Goal: Task Accomplishment & Management: Manage account settings

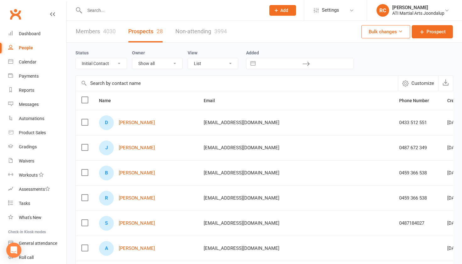
select select "Initial Contact"
select select "100"
click at [139, 14] on div at bounding box center [168, 10] width 186 height 20
click at [137, 9] on input "text" at bounding box center [172, 10] width 179 height 9
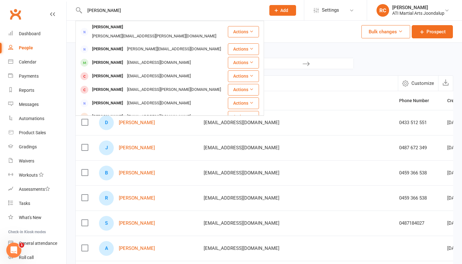
type input "Amy smith"
click at [131, 58] on div "theoccasionalartisan@gmail.com" at bounding box center [159, 62] width 68 height 9
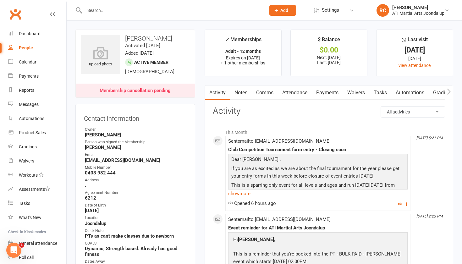
click at [325, 90] on link "Payments" at bounding box center [327, 93] width 31 height 14
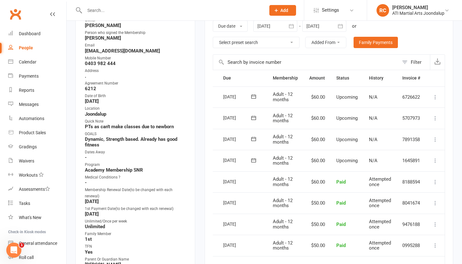
scroll to position [0, 16]
click at [437, 159] on icon at bounding box center [436, 161] width 6 height 6
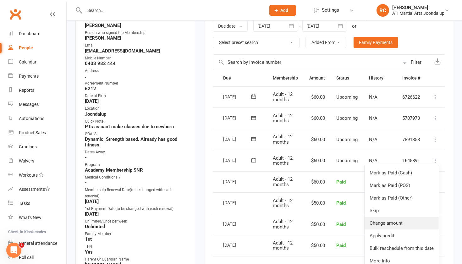
click at [397, 219] on link "Change amount" at bounding box center [402, 223] width 74 height 13
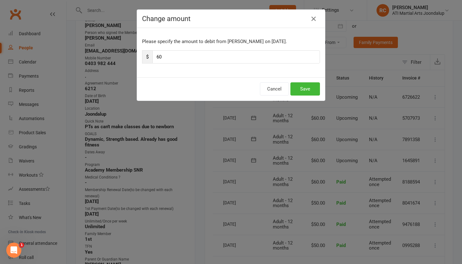
drag, startPoint x: 204, startPoint y: 59, endPoint x: 130, endPoint y: 58, distance: 74.2
click at [130, 58] on div "Change amount Please specify the amount to debit from Amy Smith on Aug 12, 2025…" at bounding box center [231, 132] width 462 height 264
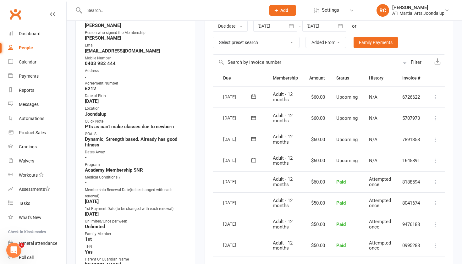
click at [436, 158] on icon at bounding box center [436, 161] width 6 height 6
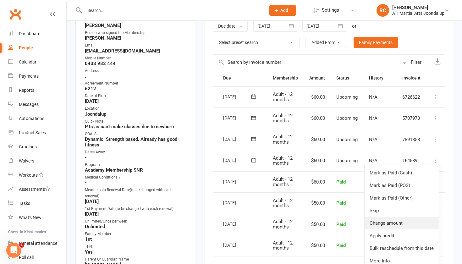
click at [390, 217] on link "Change amount" at bounding box center [402, 223] width 74 height 13
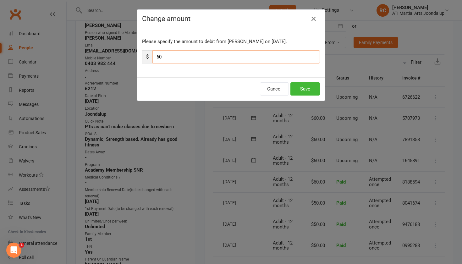
click at [272, 60] on input "60" at bounding box center [237, 56] width 168 height 13
type input "6"
type input "10"
click at [306, 89] on button "Save" at bounding box center [306, 88] width 30 height 13
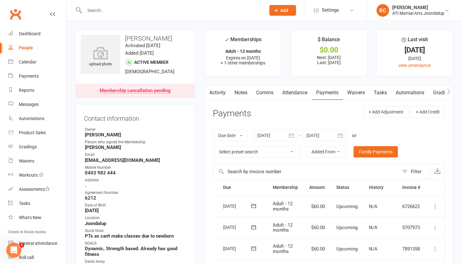
scroll to position [0, 0]
click at [240, 93] on link "Notes" at bounding box center [241, 93] width 22 height 14
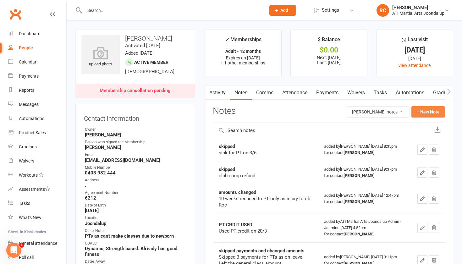
click at [431, 110] on button "+ New Note" at bounding box center [429, 111] width 34 height 11
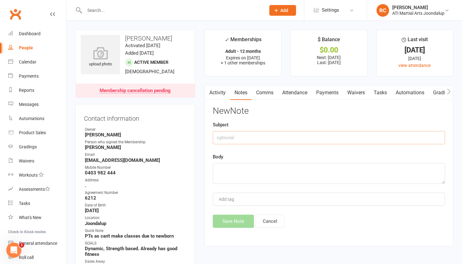
click at [340, 139] on input "text" at bounding box center [329, 137] width 232 height 13
type input "s"
type input "payment changed"
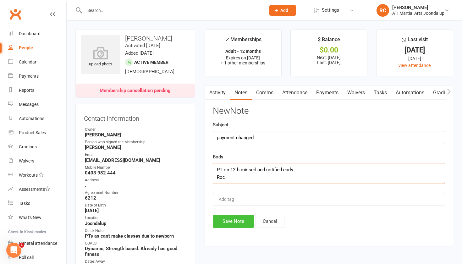
type textarea "PT on 12th missed and notified early Roc"
click at [242, 224] on button "Save Note" at bounding box center [233, 221] width 41 height 13
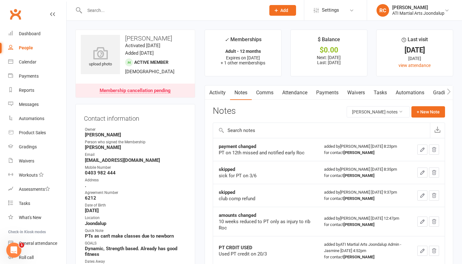
click at [122, 10] on input "text" at bounding box center [172, 10] width 179 height 9
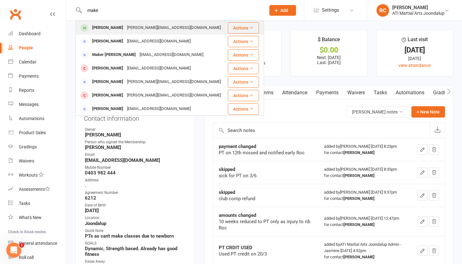
type input "make"
click at [113, 27] on div "[PERSON_NAME]" at bounding box center [107, 27] width 35 height 9
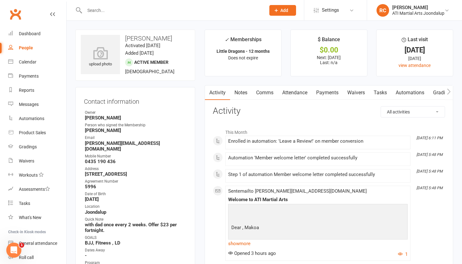
click at [332, 91] on link "Payments" at bounding box center [327, 93] width 31 height 14
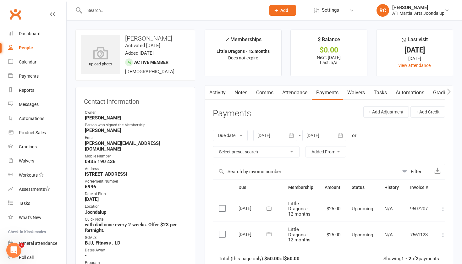
click at [161, 3] on div at bounding box center [168, 10] width 186 height 20
click at [161, 10] on input "text" at bounding box center [172, 10] width 179 height 9
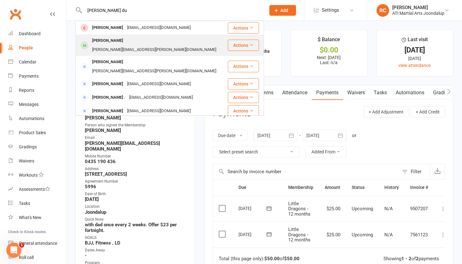
type input "Eli du"
click at [131, 45] on div "brennan.molly@hotmail.com" at bounding box center [154, 49] width 128 height 9
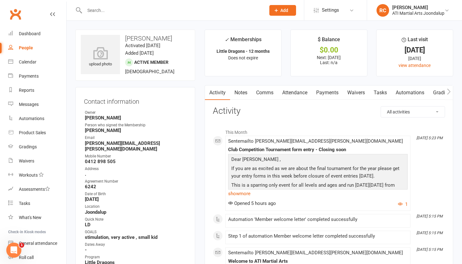
click at [334, 95] on link "Payments" at bounding box center [327, 93] width 31 height 14
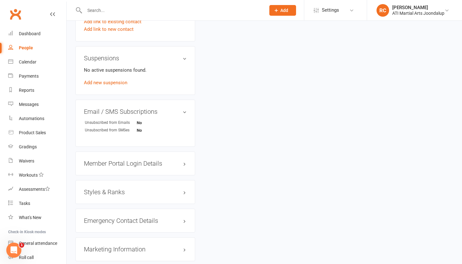
scroll to position [652, 0]
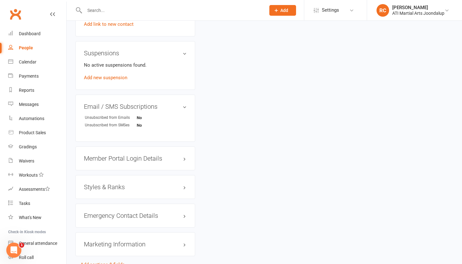
click at [131, 184] on h3 "Styles & Ranks" at bounding box center [135, 187] width 103 height 7
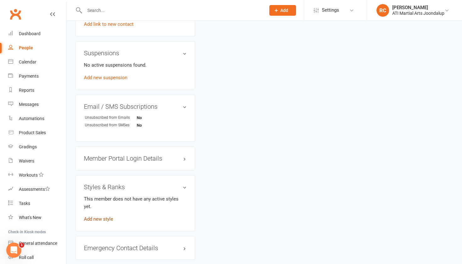
click at [104, 216] on link "Add new style" at bounding box center [98, 219] width 29 height 6
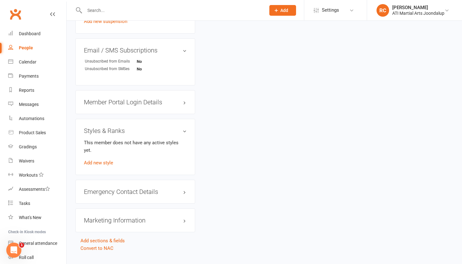
scroll to position [707, 0]
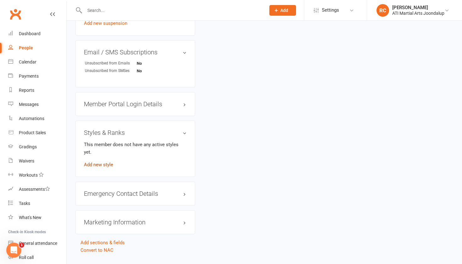
click at [102, 162] on link "Add new style" at bounding box center [98, 165] width 29 height 6
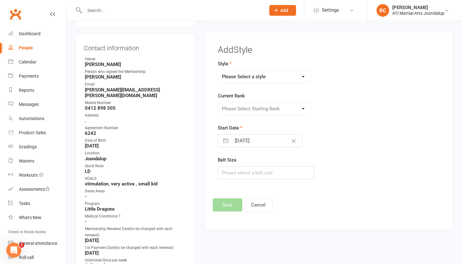
select select "2494"
select select "25166"
click at [224, 212] on button "Save" at bounding box center [228, 204] width 30 height 13
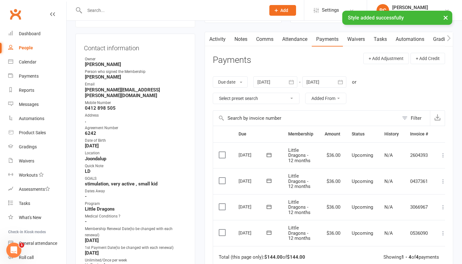
click at [158, 8] on input "text" at bounding box center [172, 10] width 179 height 9
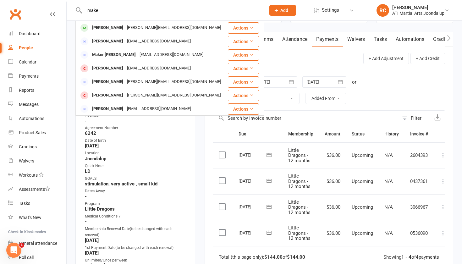
type input "make"
drag, startPoint x: 158, startPoint y: 8, endPoint x: 129, endPoint y: 30, distance: 36.1
click at [125, 30] on div "[PERSON_NAME]" at bounding box center [107, 27] width 35 height 9
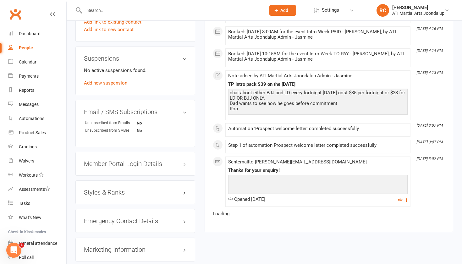
scroll to position [656, 0]
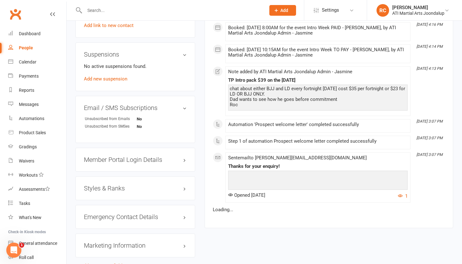
click at [112, 185] on h3 "Styles & Ranks" at bounding box center [135, 188] width 103 height 7
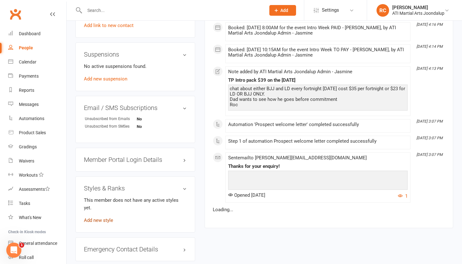
click at [98, 218] on link "Add new style" at bounding box center [98, 221] width 29 height 6
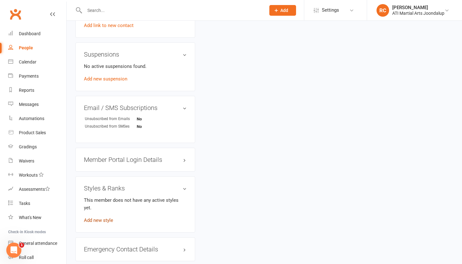
scroll to position [53, 0]
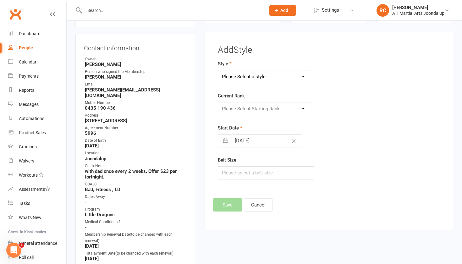
select select "2494"
select select "25166"
click at [227, 203] on button "Save" at bounding box center [228, 204] width 30 height 13
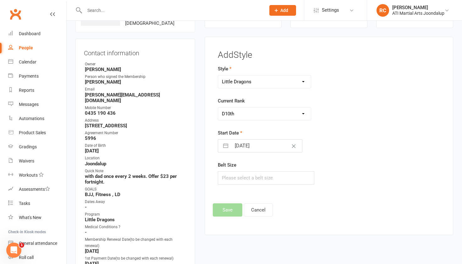
scroll to position [57, 0]
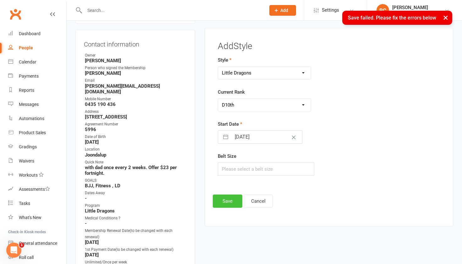
click at [226, 205] on button "Save" at bounding box center [228, 201] width 30 height 13
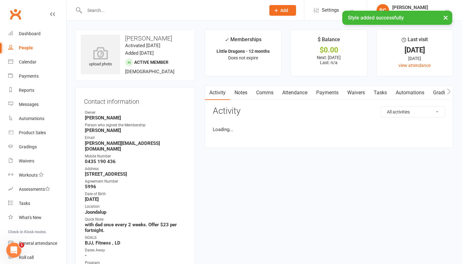
scroll to position [0, 0]
click at [170, 7] on input "text" at bounding box center [172, 10] width 179 height 9
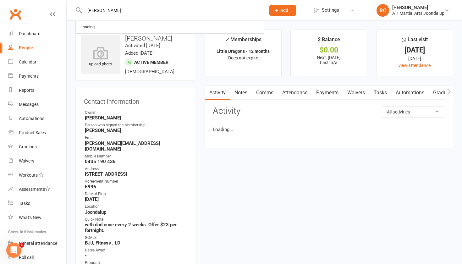
click at [108, 12] on input "[PERSON_NAME]" at bounding box center [172, 10] width 179 height 9
type input "[PERSON_NAME]"
click at [33, 49] on link "People" at bounding box center [37, 48] width 58 height 14
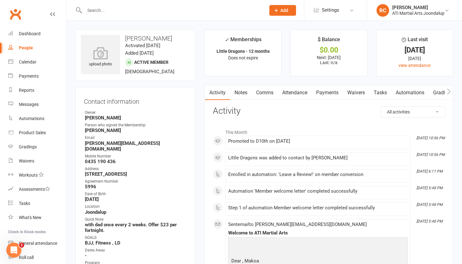
click at [94, 11] on input "text" at bounding box center [172, 10] width 179 height 9
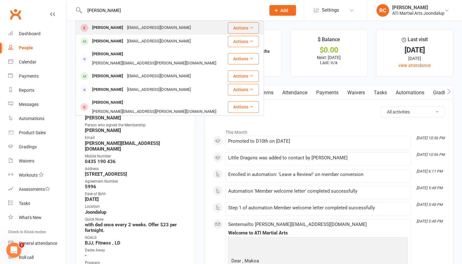
type input "[PERSON_NAME]"
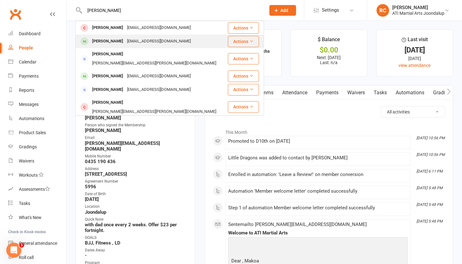
drag, startPoint x: 105, startPoint y: 21, endPoint x: 135, endPoint y: 42, distance: 36.9
click at [135, 42] on div "[EMAIL_ADDRESS][DOMAIN_NAME]" at bounding box center [159, 41] width 68 height 9
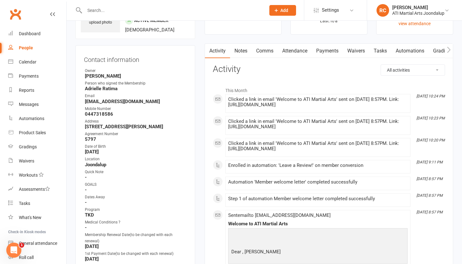
scroll to position [42, 0]
click at [243, 49] on link "Notes" at bounding box center [241, 51] width 22 height 14
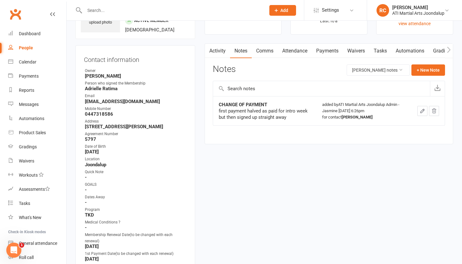
click at [219, 49] on link "Activity" at bounding box center [217, 51] width 25 height 14
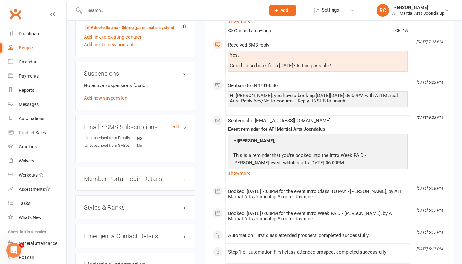
scroll to position [628, 0]
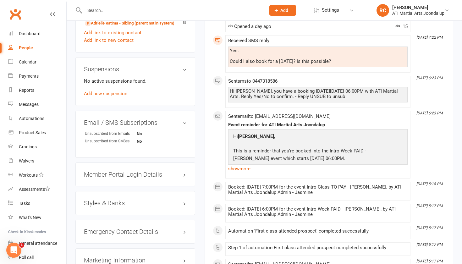
click at [110, 201] on h3 "Styles & Ranks" at bounding box center [135, 203] width 103 height 7
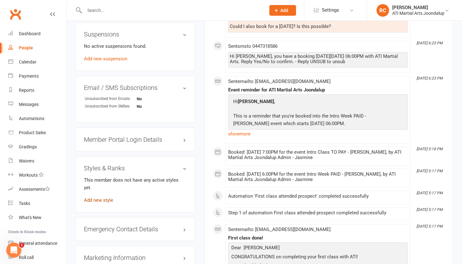
click at [107, 198] on link "Add new style" at bounding box center [98, 201] width 29 height 6
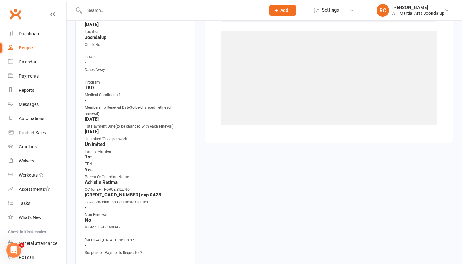
scroll to position [53, 0]
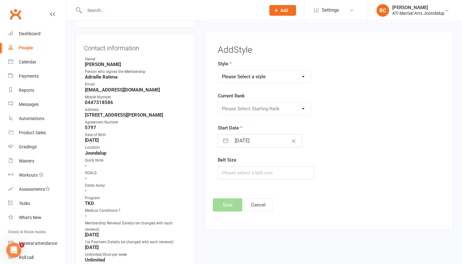
select select "2492"
select select "25110"
click at [223, 205] on button "Save" at bounding box center [228, 204] width 30 height 13
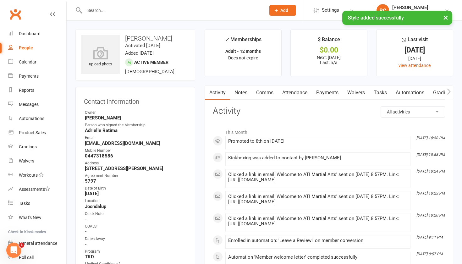
scroll to position [0, 0]
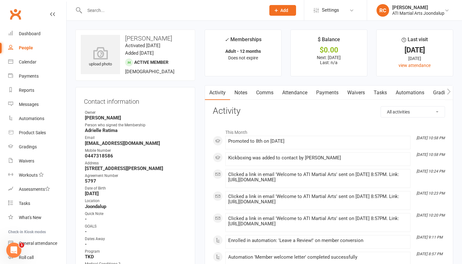
click at [247, 92] on link "Notes" at bounding box center [241, 93] width 22 height 14
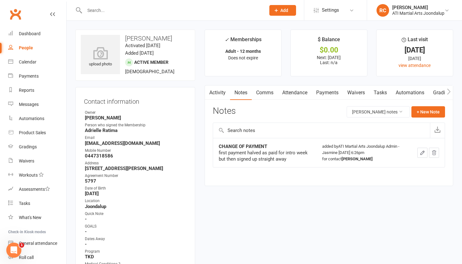
click at [326, 90] on link "Payments" at bounding box center [327, 93] width 31 height 14
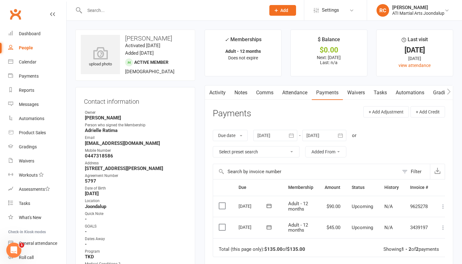
click at [159, 14] on div at bounding box center [168, 10] width 186 height 20
click at [155, 10] on input "text" at bounding box center [172, 10] width 179 height 9
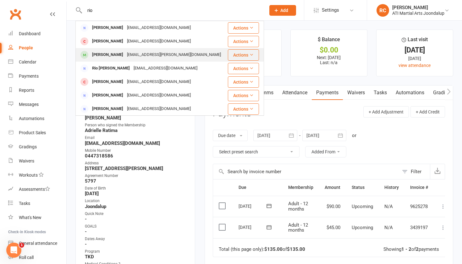
type input "rio"
click at [107, 53] on div "[PERSON_NAME]" at bounding box center [107, 54] width 35 height 9
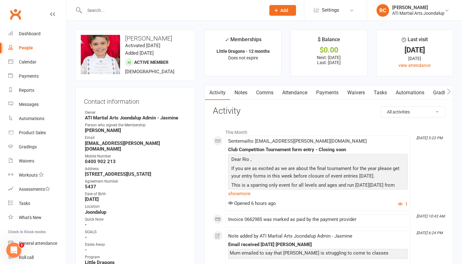
click at [298, 92] on link "Attendance" at bounding box center [295, 93] width 34 height 14
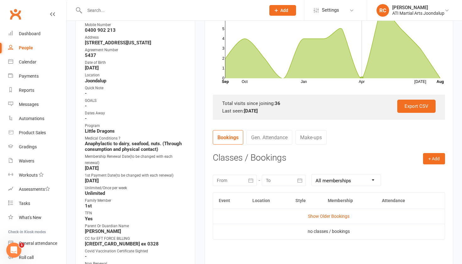
scroll to position [134, 0]
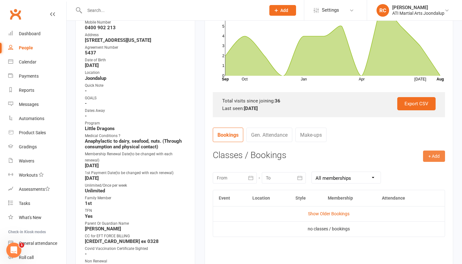
click at [430, 154] on button "+ Add" at bounding box center [434, 156] width 22 height 11
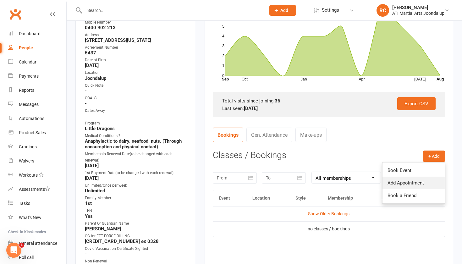
click at [411, 180] on link "Add Appointment" at bounding box center [414, 183] width 62 height 13
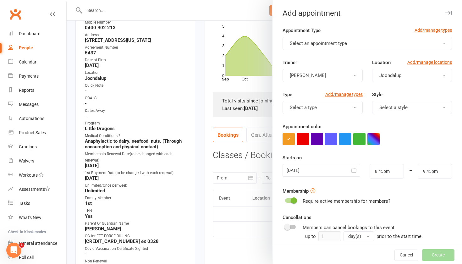
click at [336, 43] on span "Select an appointment type" at bounding box center [318, 44] width 57 height 6
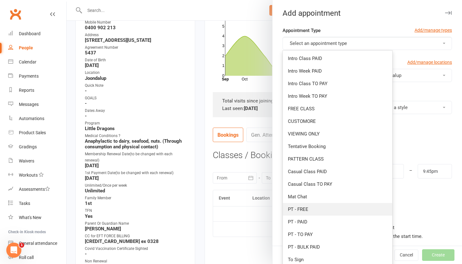
click at [304, 208] on span "PT - FREE" at bounding box center [298, 210] width 20 height 6
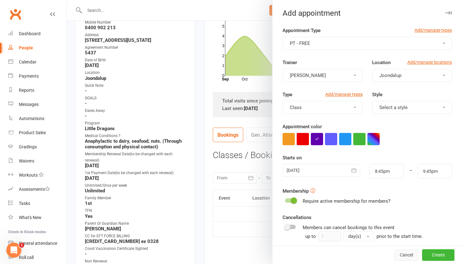
click at [405, 254] on button "Cancel" at bounding box center [407, 255] width 24 height 11
click at [305, 172] on div at bounding box center [322, 170] width 78 height 13
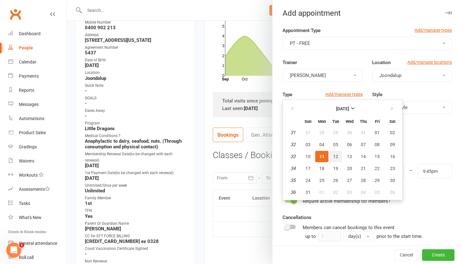
click at [333, 156] on button "12" at bounding box center [335, 156] width 13 height 11
type input "[DATE]"
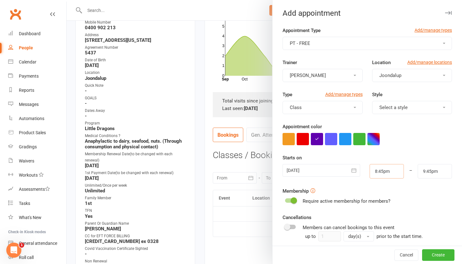
click at [383, 175] on input "8:45pm" at bounding box center [387, 171] width 34 height 14
type input "3:00pm"
click at [383, 204] on li "3:00pm" at bounding box center [385, 201] width 30 height 9
click at [430, 174] on input "4:00pm" at bounding box center [435, 171] width 34 height 14
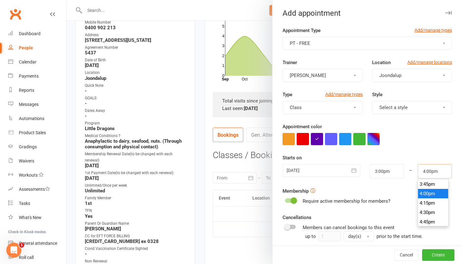
scroll to position [581, 0]
type input "3:30pm"
click at [435, 187] on li "3:30pm" at bounding box center [433, 187] width 30 height 9
click at [439, 253] on button "Create" at bounding box center [438, 255] width 32 height 11
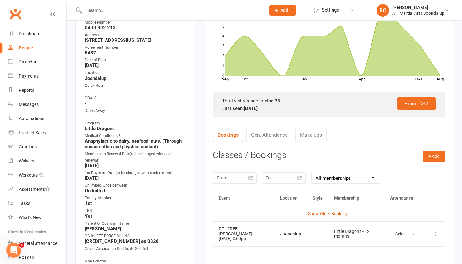
click at [435, 233] on icon at bounding box center [436, 234] width 6 height 6
click at [405, 255] on link "View event" at bounding box center [408, 259] width 62 height 13
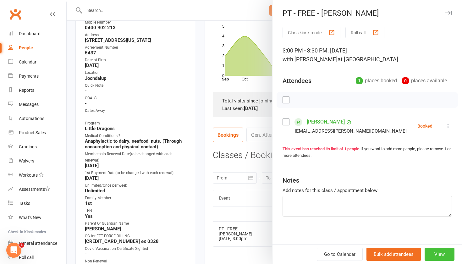
click at [432, 253] on button "View" at bounding box center [440, 254] width 30 height 13
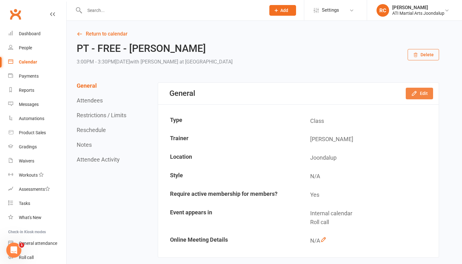
click at [420, 96] on button "Edit" at bounding box center [419, 93] width 27 height 11
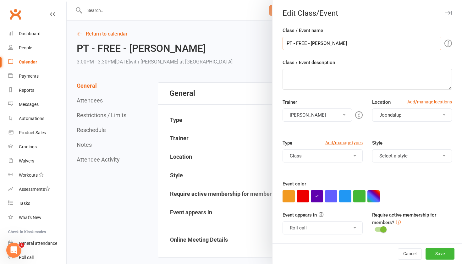
drag, startPoint x: 293, startPoint y: 43, endPoint x: 260, endPoint y: 44, distance: 32.1
click at [260, 0] on div "Edit Class/Event Class / Event name PT - FREE - [PERSON_NAME] Class / Event des…" at bounding box center [265, 0] width 396 height 0
type input "[PERSON_NAME]'s small group - FREE - [PERSON_NAME]"
click at [439, 258] on button "Save" at bounding box center [440, 253] width 29 height 11
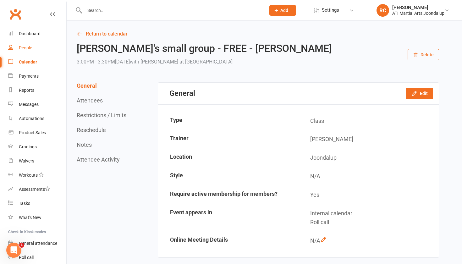
click at [36, 50] on link "People" at bounding box center [37, 48] width 58 height 14
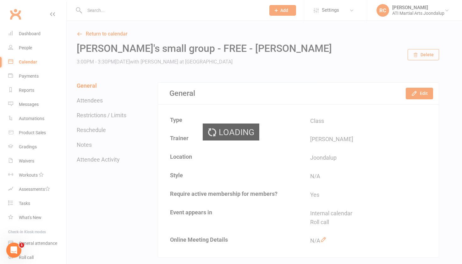
select select "100"
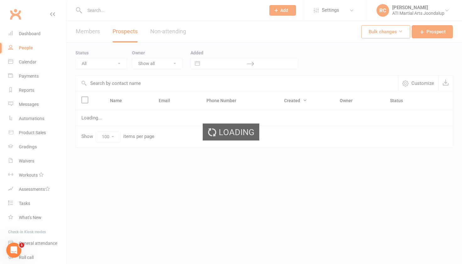
select select "Initial Contact"
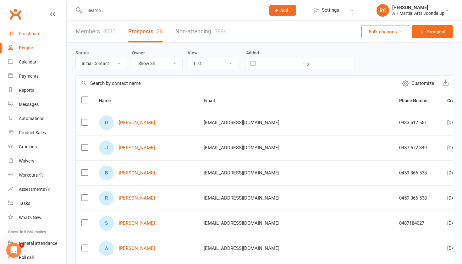
click at [37, 32] on div "Dashboard" at bounding box center [30, 33] width 22 height 5
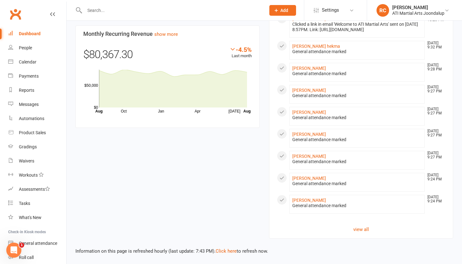
scroll to position [388, 0]
click at [312, 134] on link "[PERSON_NAME]" at bounding box center [310, 134] width 34 height 5
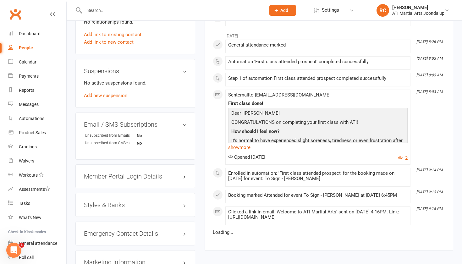
scroll to position [631, 0]
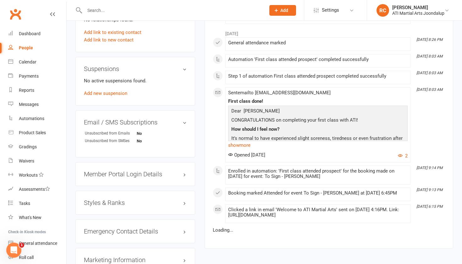
click at [103, 202] on h3 "Styles & Ranks" at bounding box center [135, 202] width 103 height 7
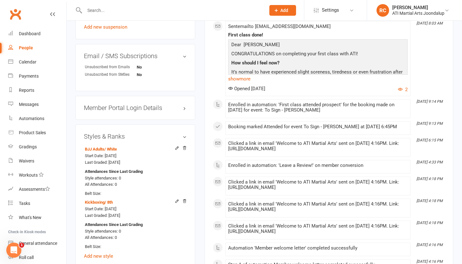
scroll to position [698, 0]
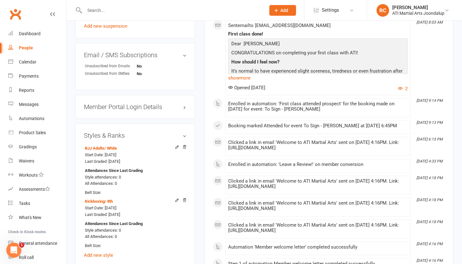
click at [23, 47] on div "People" at bounding box center [26, 47] width 14 height 5
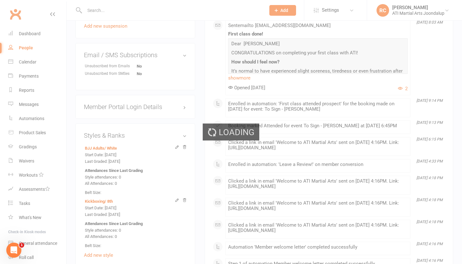
select select "100"
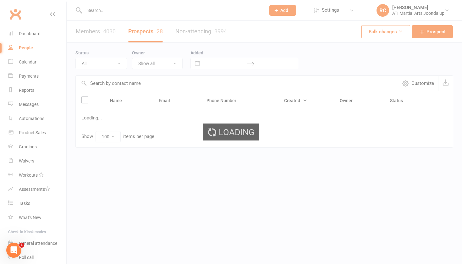
select select "Initial Contact"
